Goal: Navigation & Orientation: Find specific page/section

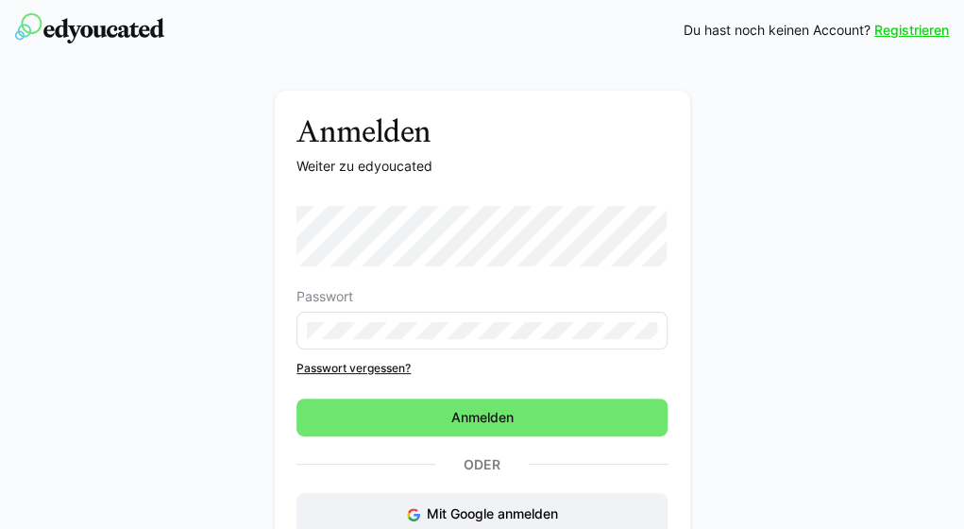
click at [512, 313] on eds-input at bounding box center [482, 331] width 371 height 38
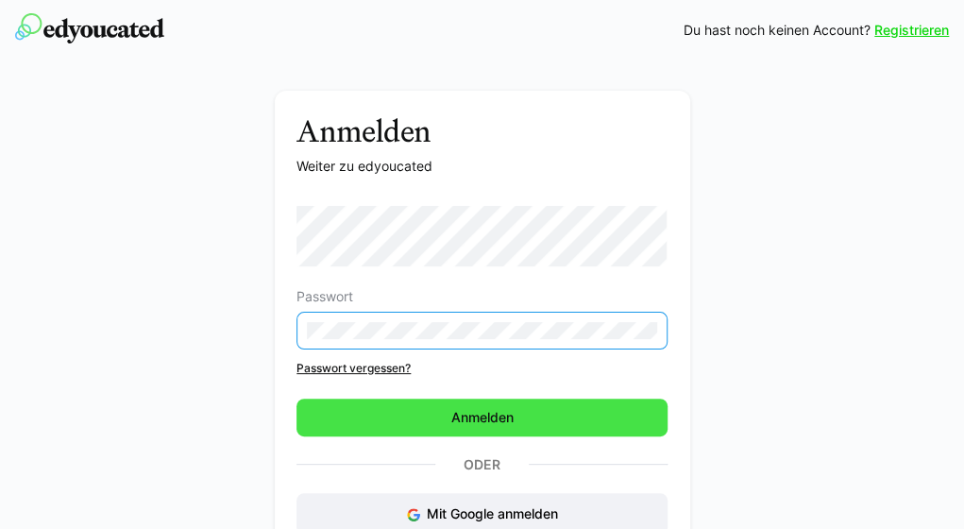
click at [527, 409] on span "Anmelden" at bounding box center [482, 418] width 371 height 38
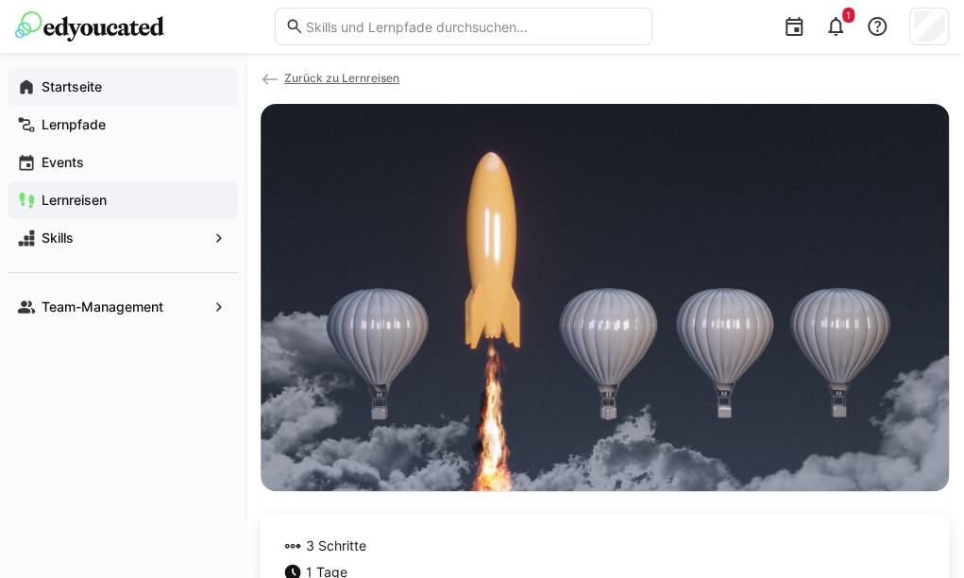
click at [0, 0] on app-navigation-label "Startseite" at bounding box center [0, 0] width 0 height 0
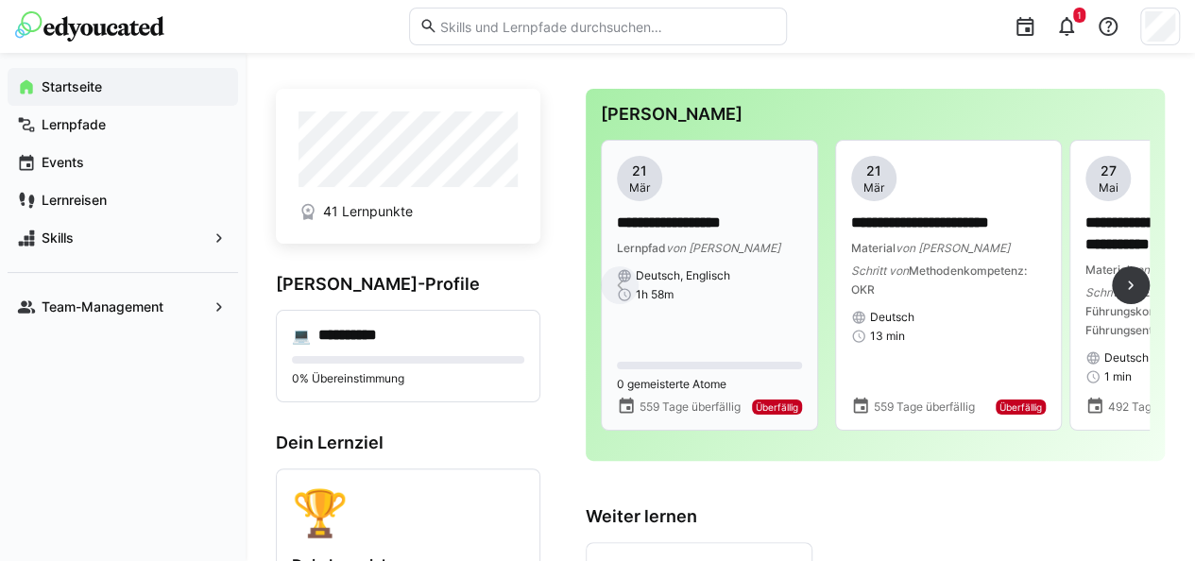
scroll to position [78, 0]
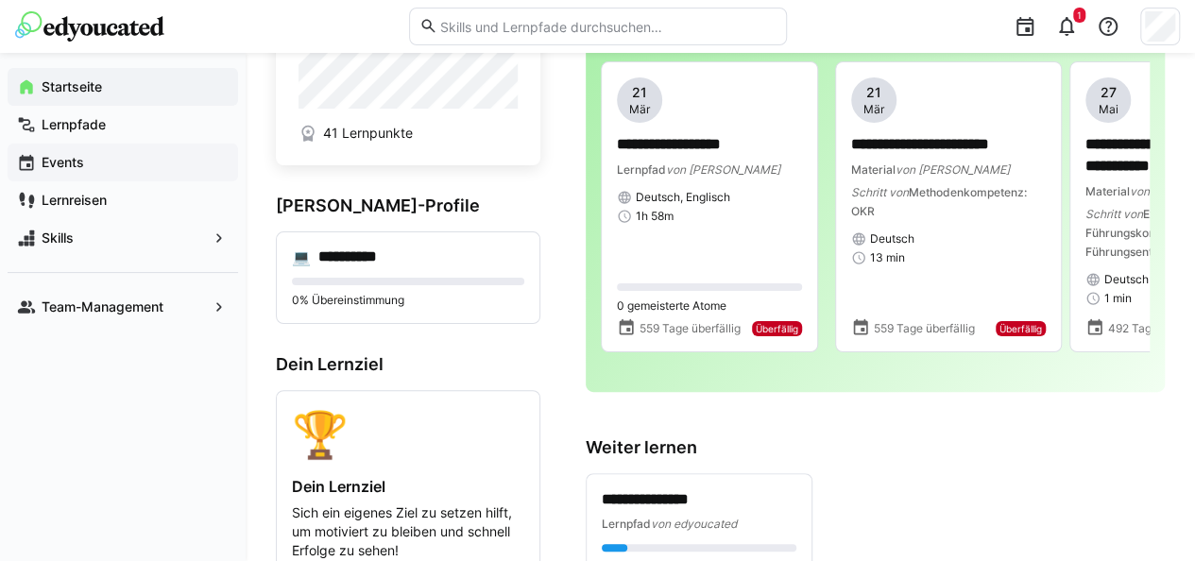
click at [0, 0] on app-navigation-label "Events" at bounding box center [0, 0] width 0 height 0
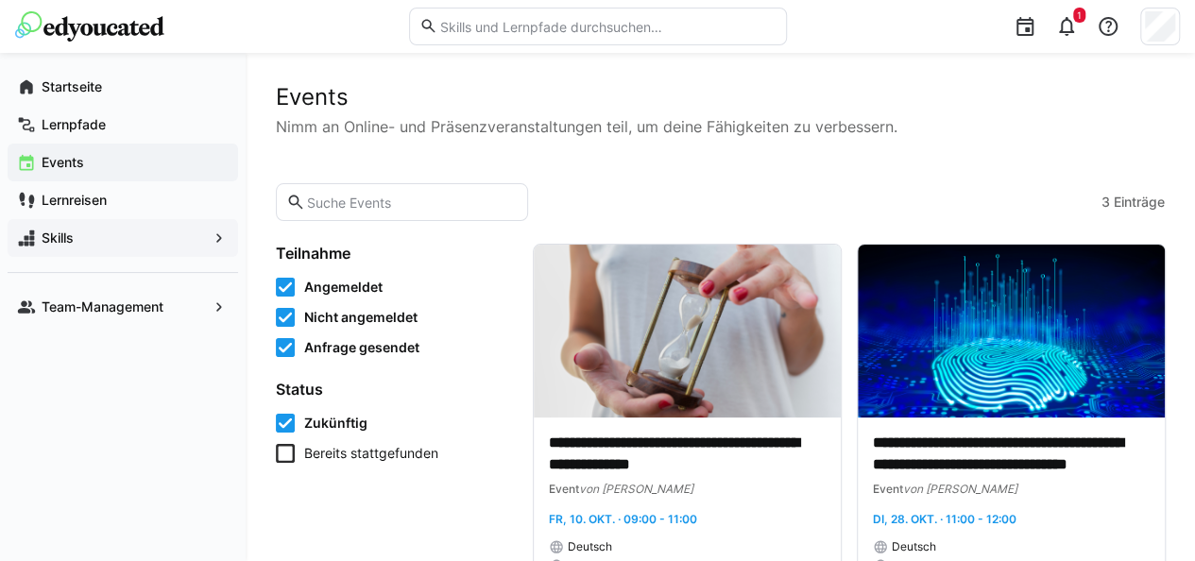
click at [84, 240] on span "Skills" at bounding box center [123, 238] width 168 height 19
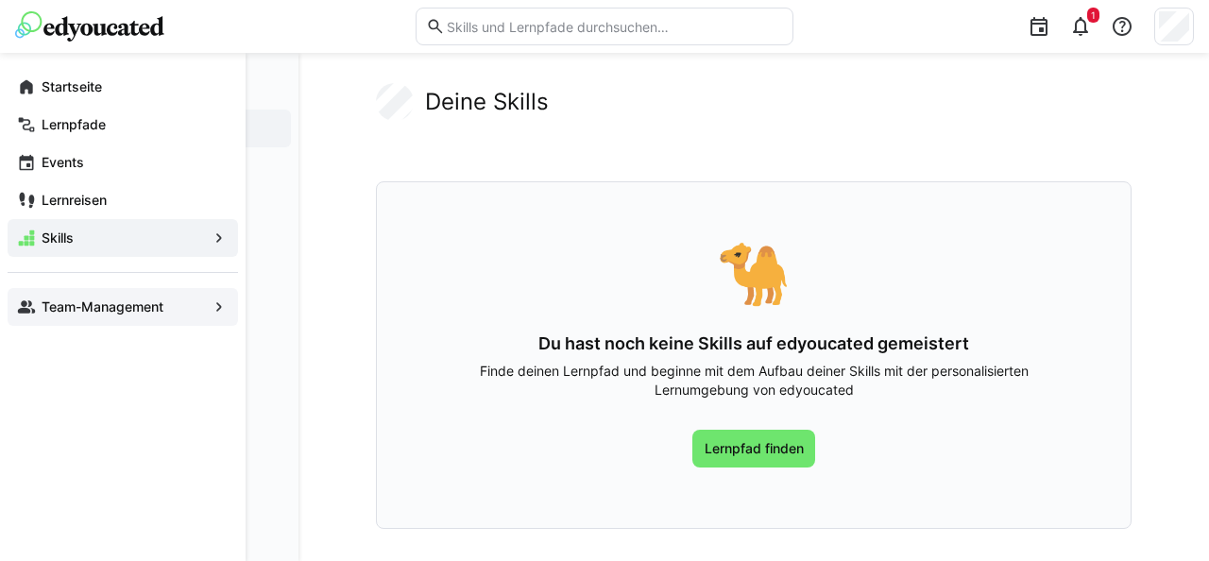
click at [0, 0] on app-navigation-label "Team-Management" at bounding box center [0, 0] width 0 height 0
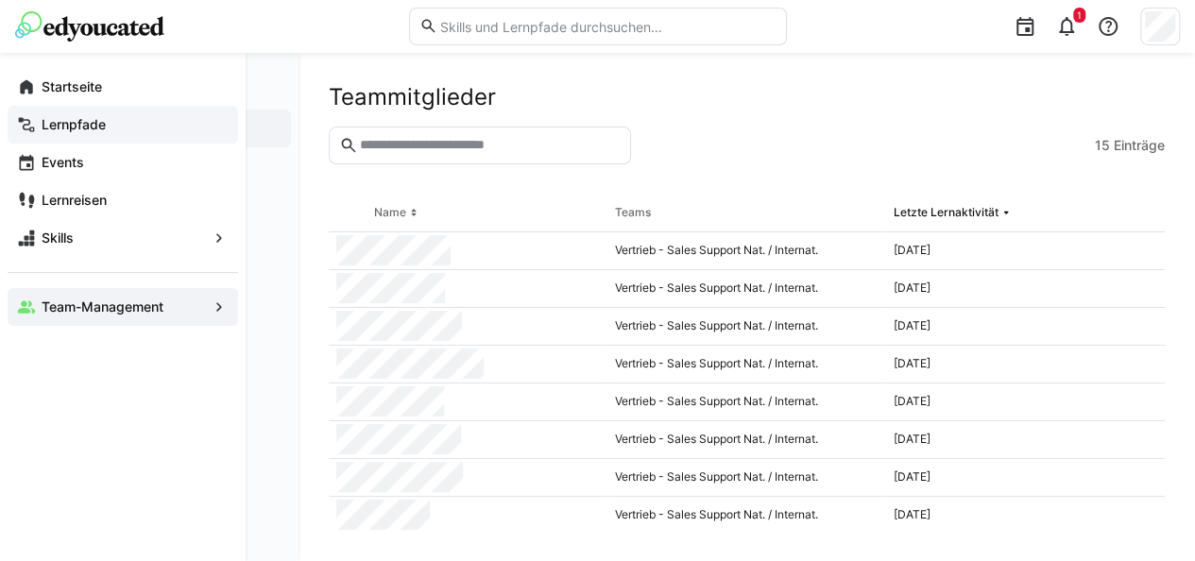
click at [19, 117] on eds-icon at bounding box center [26, 124] width 19 height 19
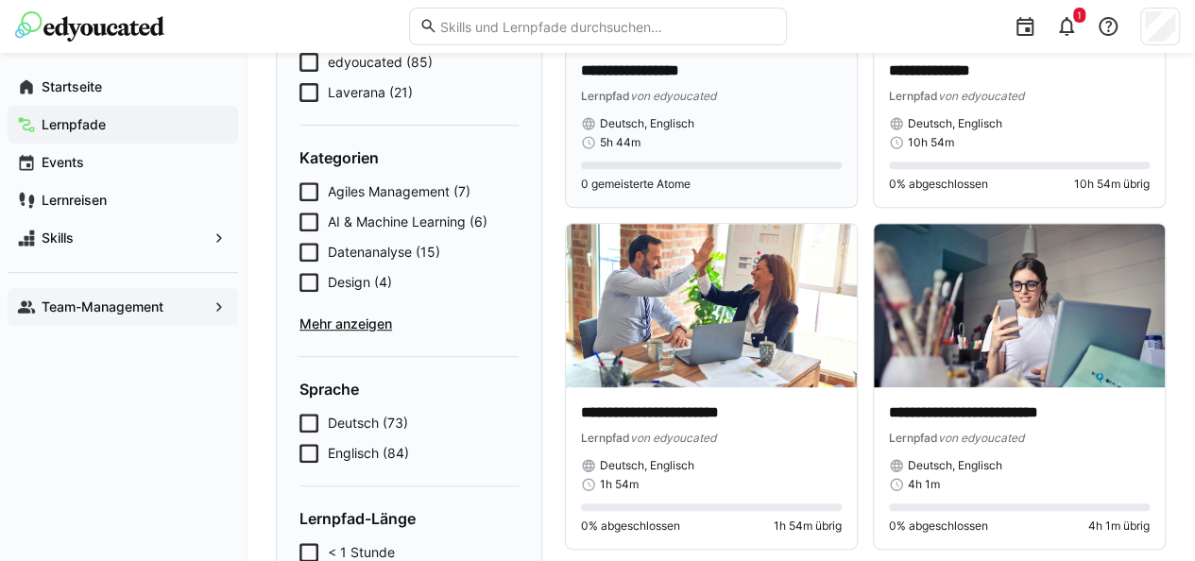
scroll to position [312, 0]
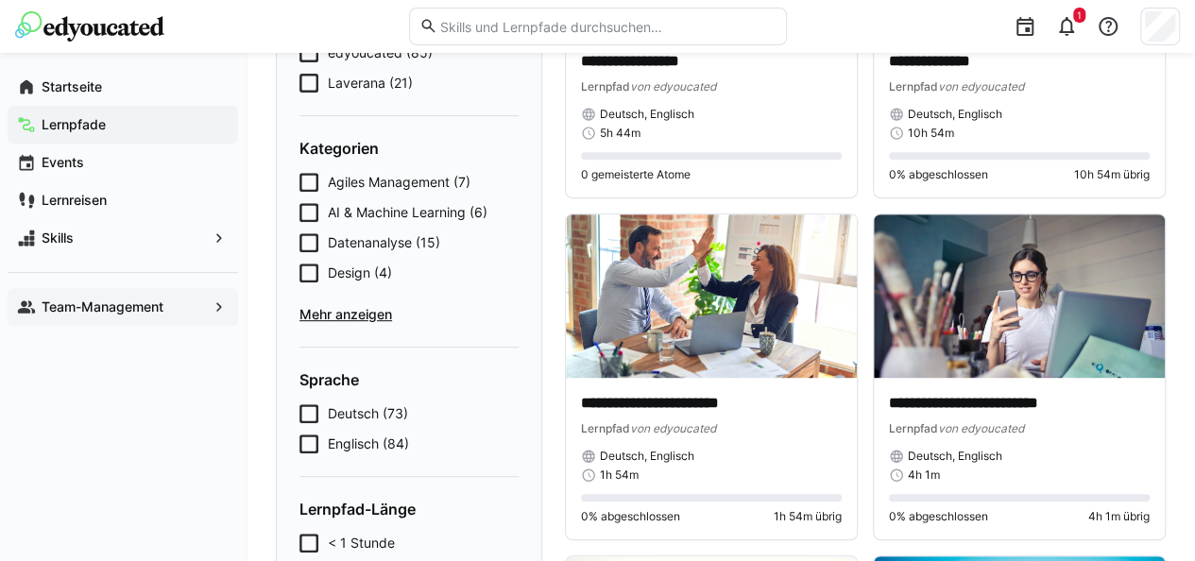
click at [315, 243] on icon at bounding box center [308, 242] width 19 height 19
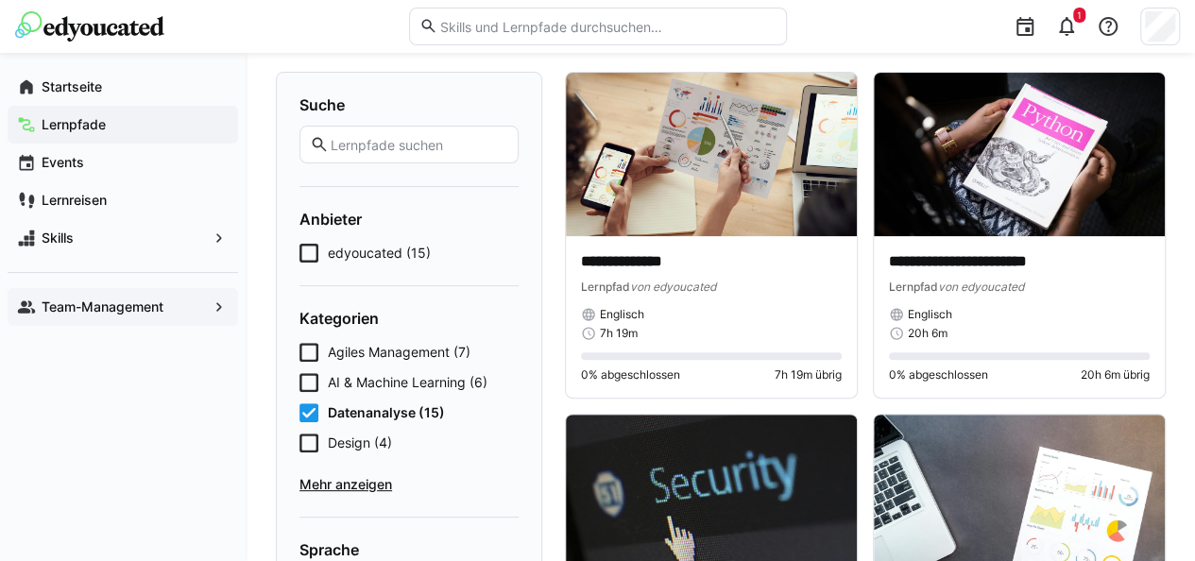
scroll to position [0, 0]
